Goal: Task Accomplishment & Management: Use online tool/utility

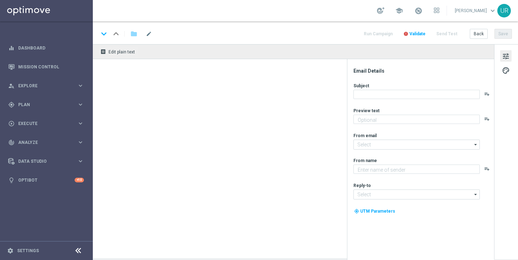
type textarea "25 % Rabatt zum Wochenende."
type textarea "Lottoland"
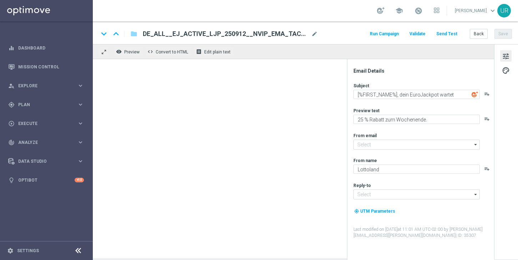
type input "[EMAIL_ADDRESS][DOMAIN_NAME]"
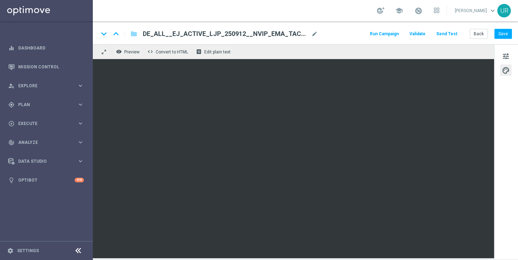
click at [455, 35] on button "Send Test" at bounding box center [446, 34] width 23 height 10
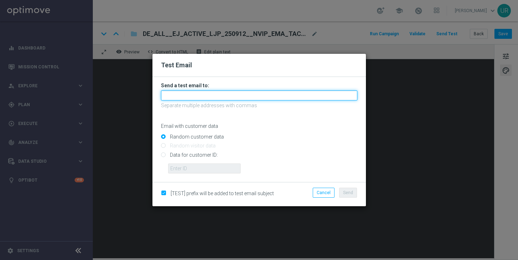
click at [294, 96] on input "text" at bounding box center [259, 96] width 196 height 10
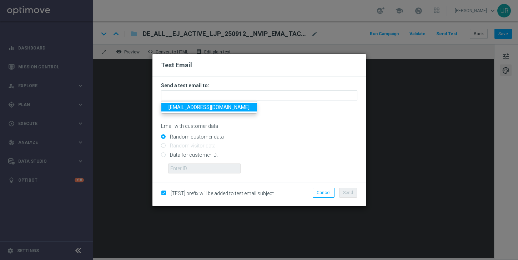
click at [191, 110] on link "[EMAIL_ADDRESS][DOMAIN_NAME]" at bounding box center [208, 107] width 95 height 8
type input "[EMAIL_ADDRESS][DOMAIN_NAME]"
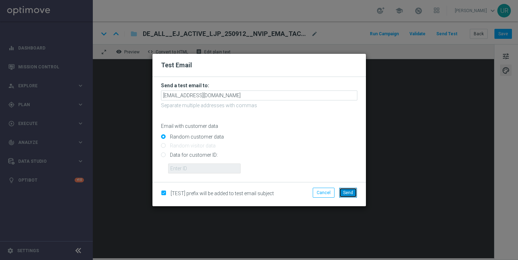
click at [348, 195] on span "Send" at bounding box center [348, 193] width 10 height 5
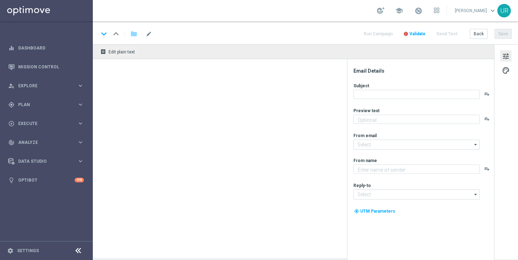
type textarea "25 % Rabatt zum Wochenende."
type input "[EMAIL_ADDRESS][DOMAIN_NAME]"
type textarea "Lottoland"
type input "[EMAIL_ADDRESS][DOMAIN_NAME]"
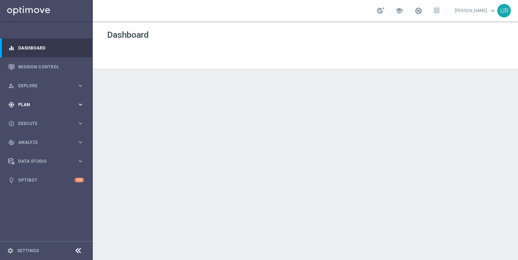
click at [81, 104] on icon "keyboard_arrow_right" at bounding box center [80, 104] width 7 height 7
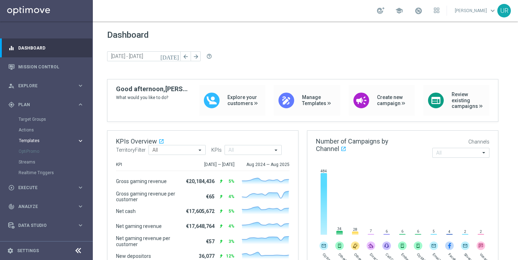
click at [78, 141] on icon "keyboard_arrow_right" at bounding box center [80, 141] width 7 height 7
click at [37, 150] on link "Optimail" at bounding box center [48, 152] width 52 height 6
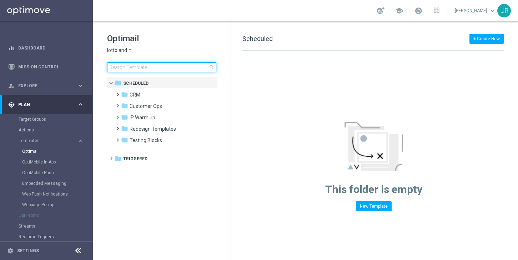
click at [177, 64] on input at bounding box center [161, 67] width 109 height 10
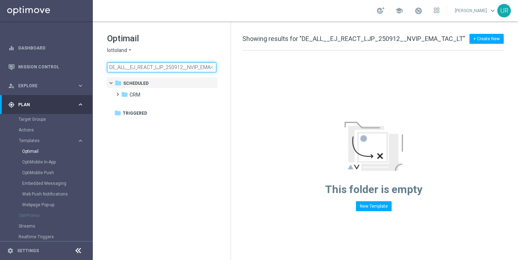
scroll to position [0, 18]
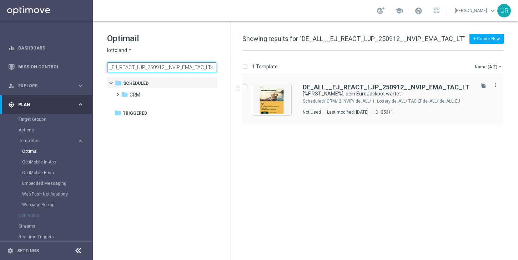
type input "DE_ALL__EJ_REACT_LJP_250912__NVIP_EMA_TAC_LT"
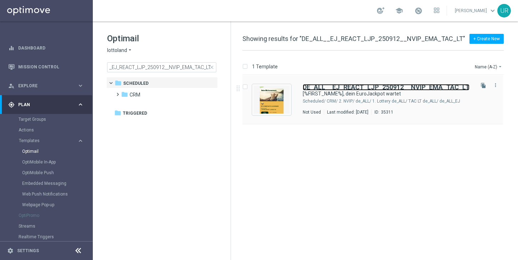
click at [327, 87] on b "DE_ALL__EJ_REACT_LJP_250912__NVIP_EMA_TAC_LT" at bounding box center [386, 86] width 167 height 7
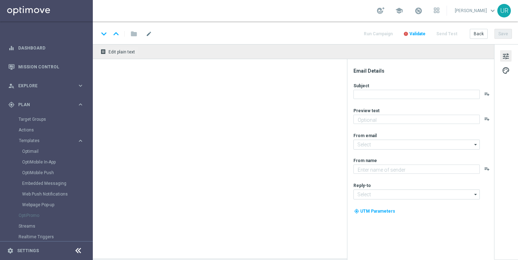
type textarea "25 % Rabatt zum Wochenende."
type input "[EMAIL_ADDRESS][DOMAIN_NAME]"
type textarea "Lottoland"
type input "[EMAIL_ADDRESS][DOMAIN_NAME]"
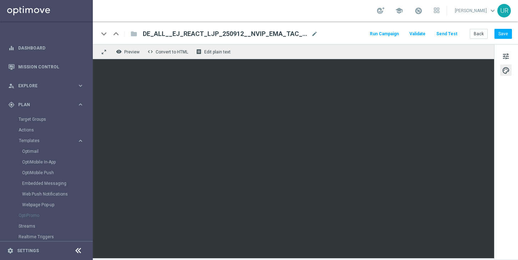
click at [449, 31] on button "Send Test" at bounding box center [446, 34] width 23 height 10
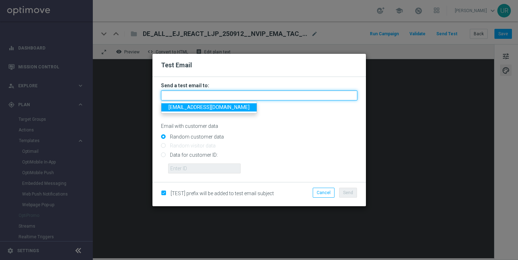
click at [240, 96] on input "text" at bounding box center [259, 96] width 196 height 10
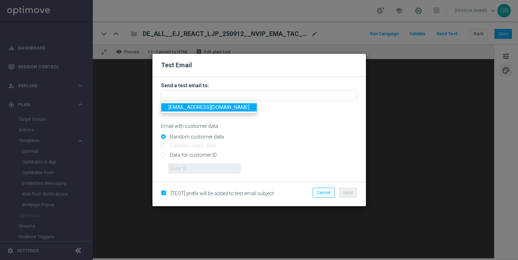
click at [182, 109] on span "[EMAIL_ADDRESS][DOMAIN_NAME]" at bounding box center [208, 108] width 81 height 6
type input "[EMAIL_ADDRESS][DOMAIN_NAME]"
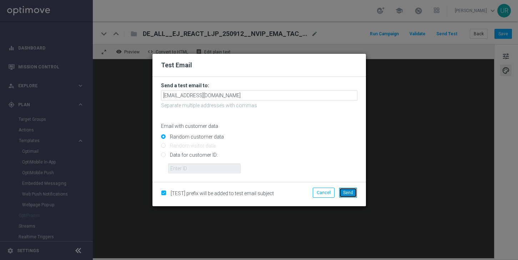
click at [345, 191] on span "Send" at bounding box center [348, 193] width 10 height 5
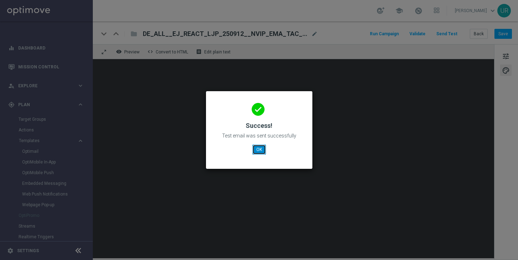
click at [260, 151] on button "OK" at bounding box center [259, 150] width 14 height 10
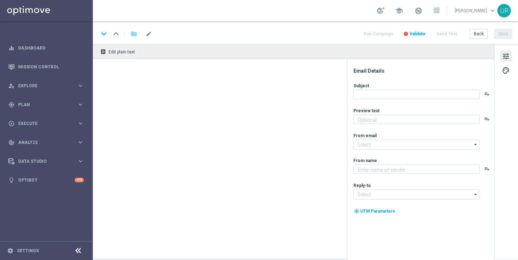
type textarea "50 % Rabatt zum Wochenende."
type textarea "Lottoland"
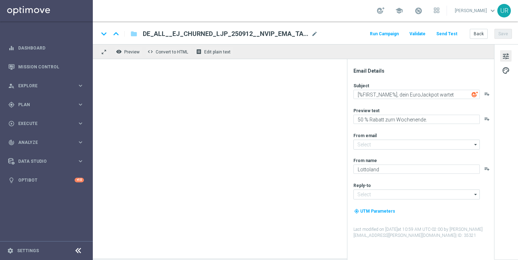
type input "[EMAIL_ADDRESS][DOMAIN_NAME]"
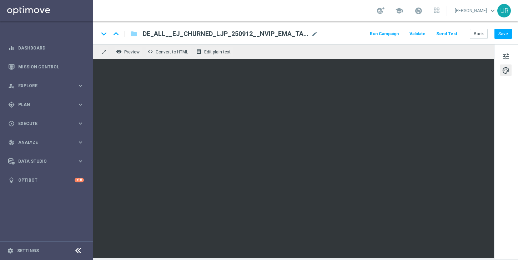
click at [454, 35] on button "Send Test" at bounding box center [446, 34] width 23 height 10
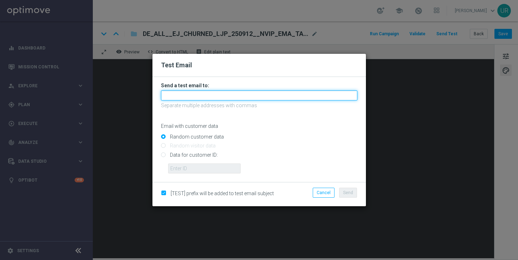
click at [294, 94] on input "text" at bounding box center [259, 96] width 196 height 10
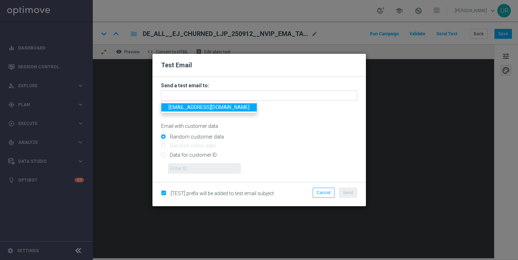
click at [188, 107] on span "ulrikarosendahl68@gmail.com" at bounding box center [208, 108] width 81 height 6
type input "ulrikarosendahl68@gmail.com"
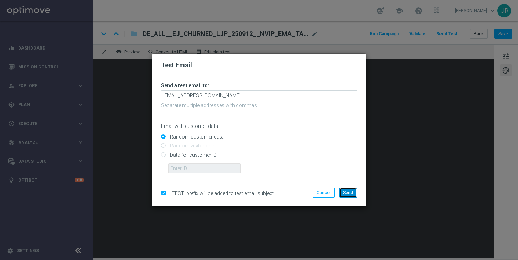
click at [351, 196] on button "Send" at bounding box center [348, 193] width 18 height 10
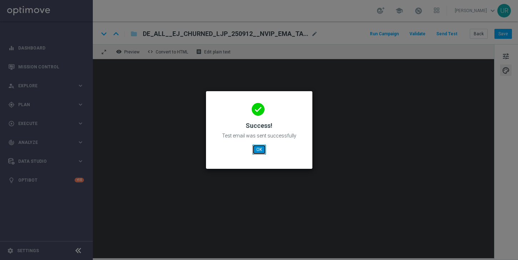
click at [259, 151] on button "OK" at bounding box center [259, 150] width 14 height 10
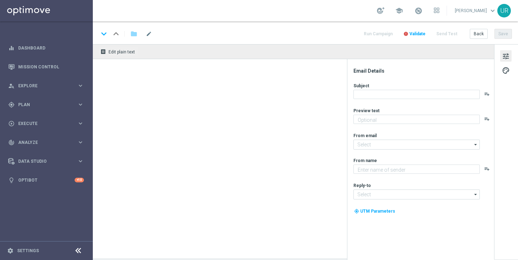
type textarea "Extra-Gewinnchancen zum Sparpreis."
type textarea "Lottoland"
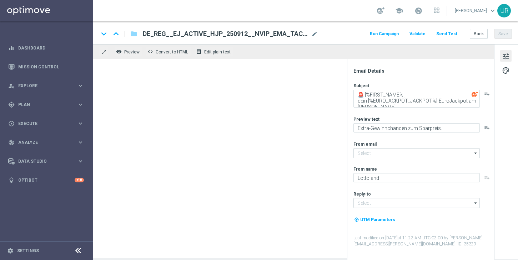
type input "[EMAIL_ADDRESS][DOMAIN_NAME]"
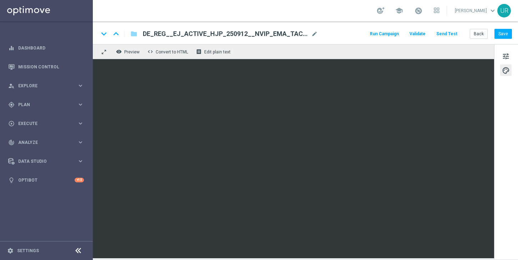
click at [450, 33] on button "Send Test" at bounding box center [446, 34] width 23 height 10
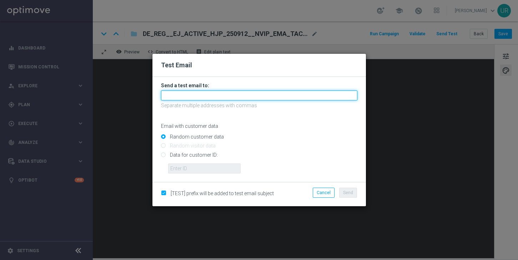
click at [267, 95] on input "text" at bounding box center [259, 96] width 196 height 10
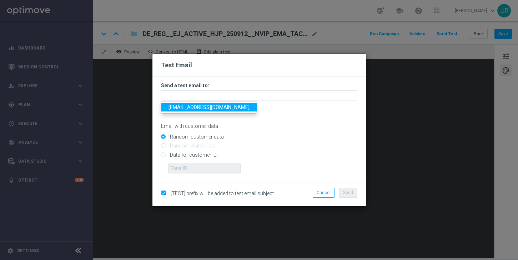
click at [185, 110] on span "[EMAIL_ADDRESS][DOMAIN_NAME]" at bounding box center [208, 108] width 81 height 6
type input "[EMAIL_ADDRESS][DOMAIN_NAME]"
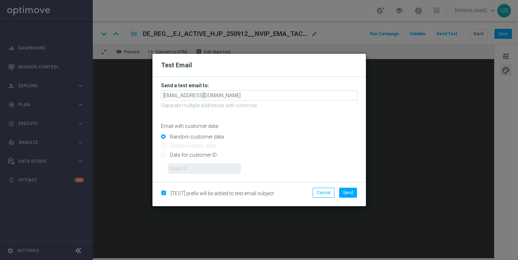
click at [164, 156] on input "Data for customer ID:" at bounding box center [259, 158] width 196 height 10
radio input "true"
click at [186, 169] on input "text" at bounding box center [204, 169] width 72 height 10
paste input "222634736"
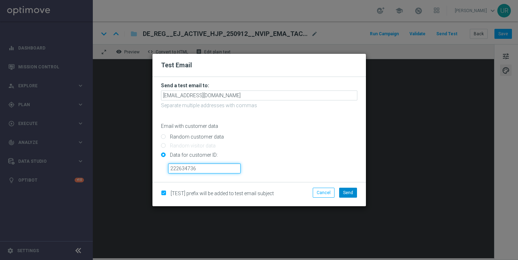
type input "222634736"
click at [346, 188] on button "Send" at bounding box center [348, 193] width 18 height 10
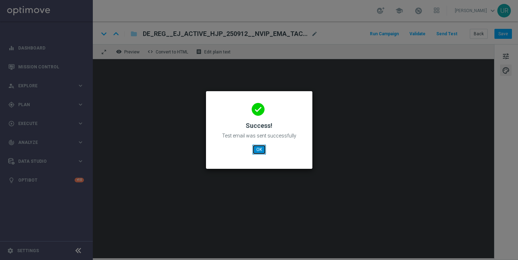
click at [258, 149] on button "OK" at bounding box center [259, 150] width 14 height 10
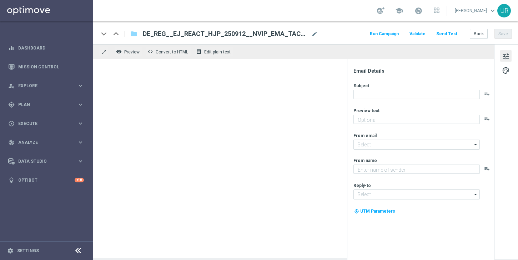
type textarea "Extra-Gewinnchancen zum Sparpreis."
type textarea "Lottoland"
type input "[EMAIL_ADDRESS][DOMAIN_NAME]"
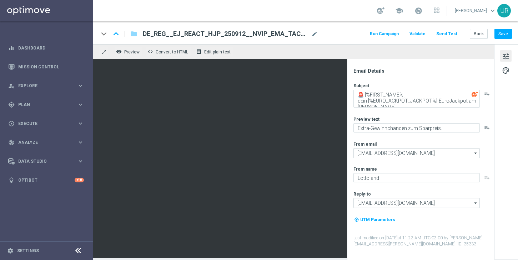
click at [445, 33] on button "Send Test" at bounding box center [446, 34] width 23 height 10
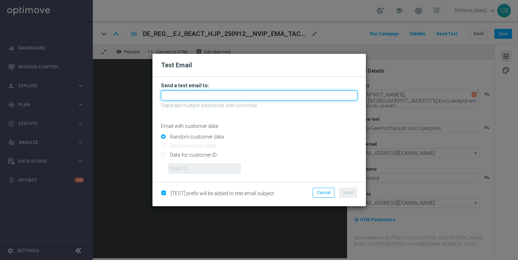
click at [268, 92] on input "text" at bounding box center [259, 96] width 196 height 10
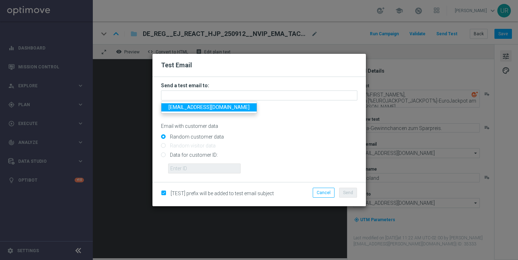
click at [190, 108] on span "[EMAIL_ADDRESS][DOMAIN_NAME]" at bounding box center [208, 108] width 81 height 6
type input "[EMAIL_ADDRESS][DOMAIN_NAME]"
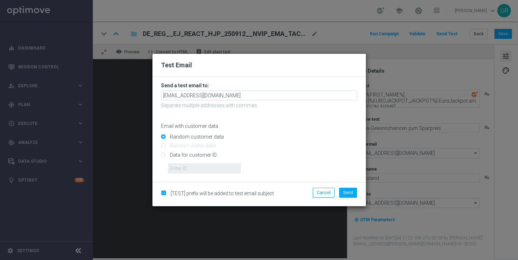
click at [163, 157] on input "Data for customer ID:" at bounding box center [259, 158] width 196 height 10
radio input "true"
click at [182, 167] on input "text" at bounding box center [204, 169] width 72 height 10
paste input "222634736"
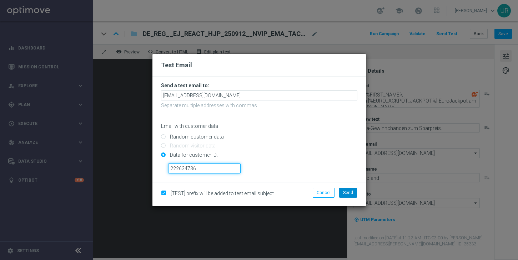
type input "222634736"
click at [349, 195] on span "Send" at bounding box center [348, 193] width 10 height 5
